Goal: Transaction & Acquisition: Subscribe to service/newsletter

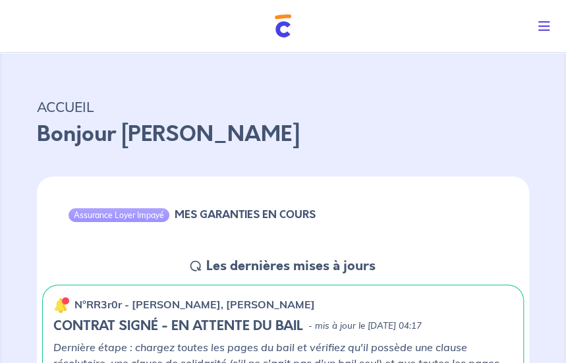
click at [543, 25] on icon "Toggle navigation" at bounding box center [544, 26] width 12 height 13
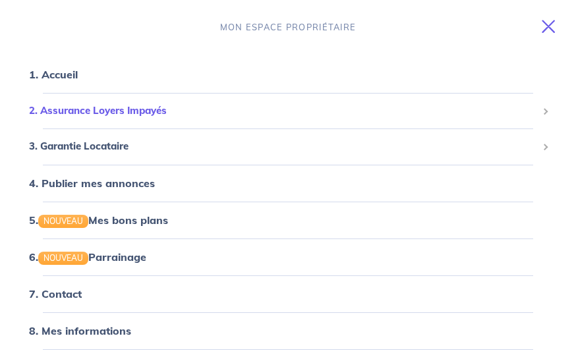
click at [87, 109] on span "2. Assurance Loyers Impayés" at bounding box center [283, 110] width 508 height 15
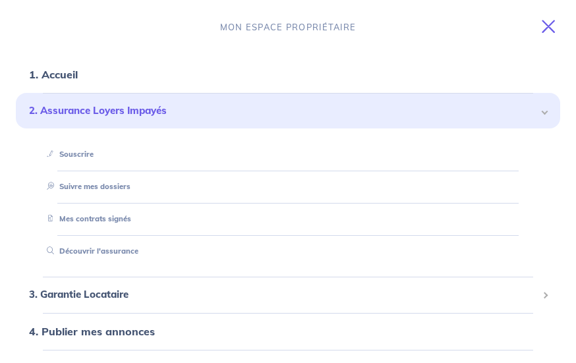
click at [127, 107] on span "2. Assurance Loyers Impayés" at bounding box center [283, 110] width 508 height 15
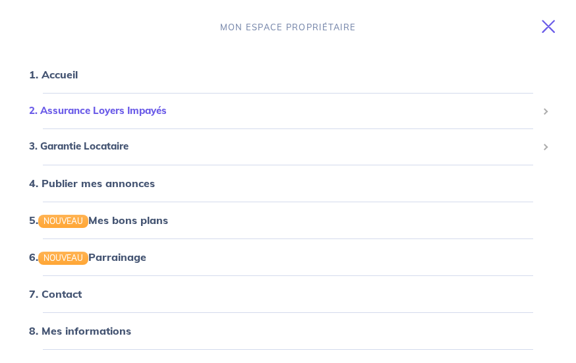
click at [92, 114] on span "2. Assurance Loyers Impayés" at bounding box center [283, 110] width 508 height 15
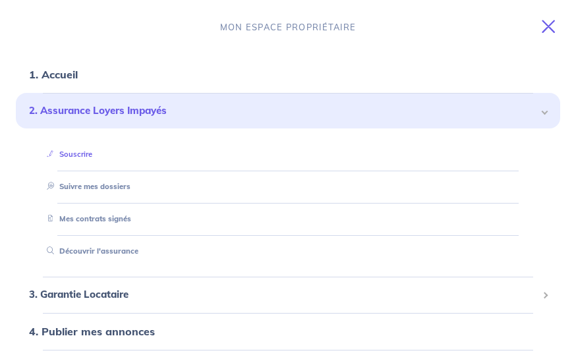
click at [78, 156] on link "Souscrire" at bounding box center [67, 154] width 51 height 9
click at [542, 115] on span at bounding box center [544, 110] width 5 height 15
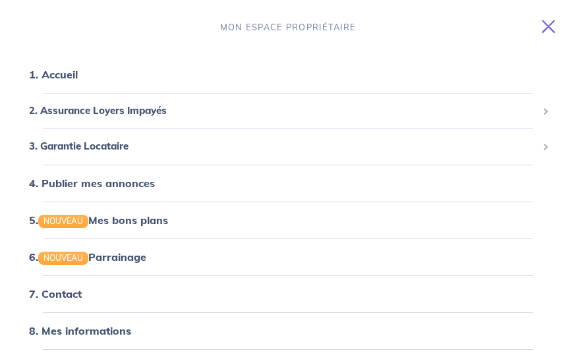
click at [552, 28] on icon "Toggle navigation" at bounding box center [548, 26] width 13 height 13
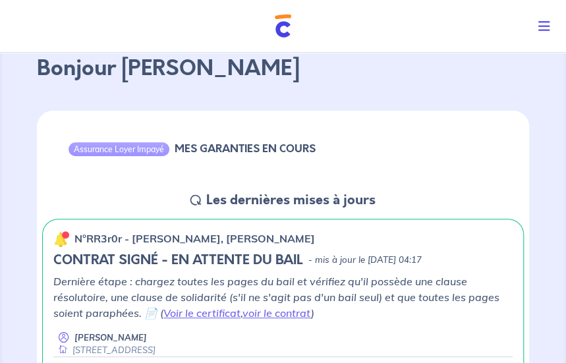
scroll to position [132, 0]
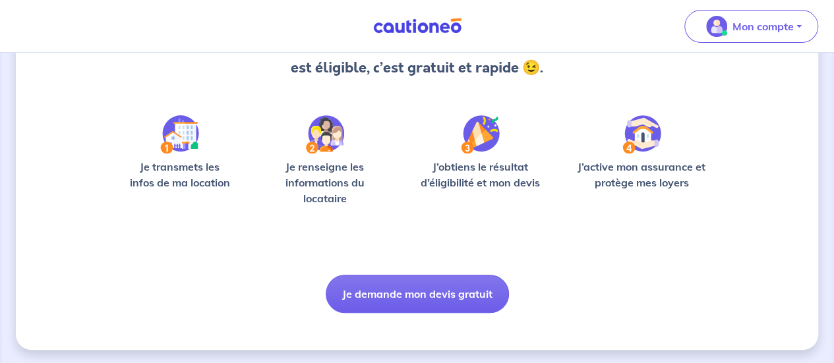
scroll to position [166, 0]
